Goal: Find specific page/section: Find specific page/section

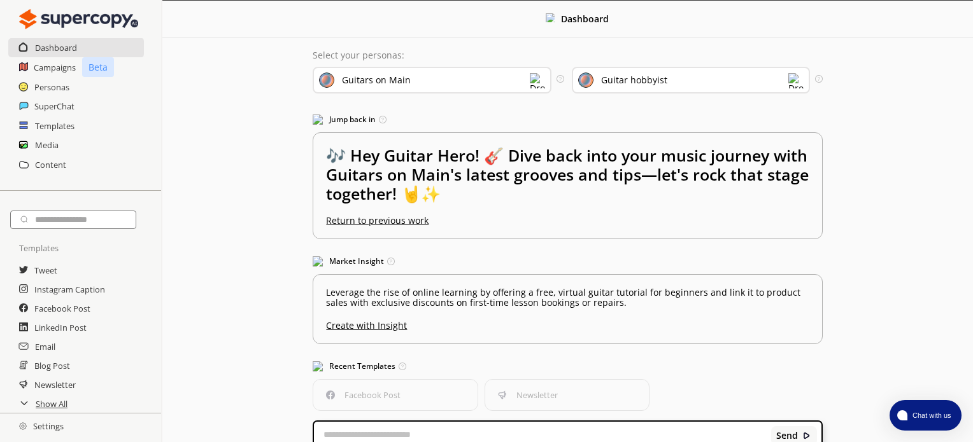
click at [75, 20] on img at bounding box center [78, 18] width 119 height 25
click at [60, 68] on h2 "Campaigns" at bounding box center [55, 67] width 43 height 19
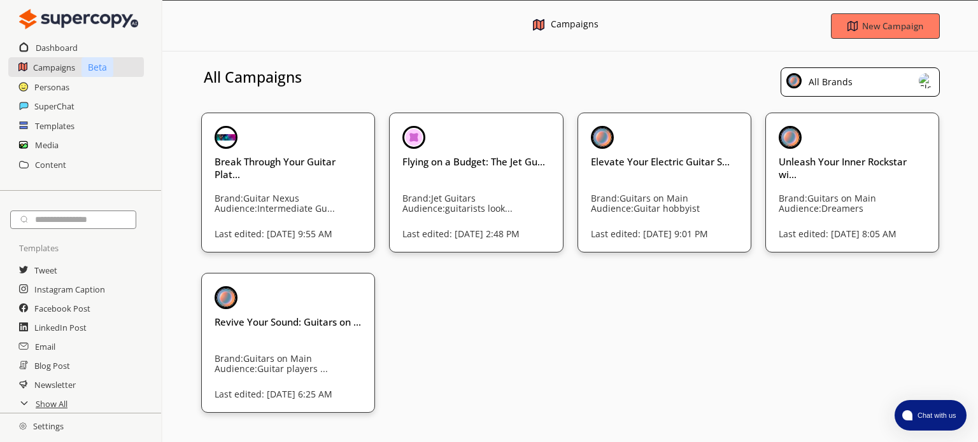
click at [57, 24] on img at bounding box center [78, 18] width 119 height 25
